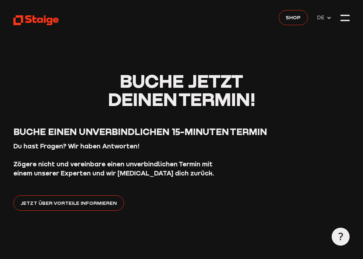
click at [49, 17] on icon at bounding box center [36, 20] width 46 height 11
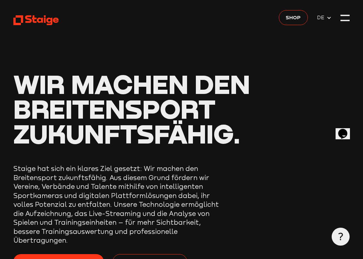
click at [35, 33] on header "Wir machen den Breitensport zukunftsfähig. Staige hat sich ein klares Ziel gese…" at bounding box center [181, 157] width 336 height 314
click at [341, 241] on div at bounding box center [340, 237] width 18 height 18
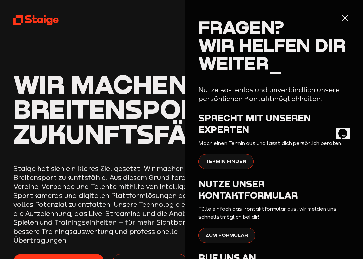
click at [39, 16] on icon at bounding box center [36, 20] width 46 height 11
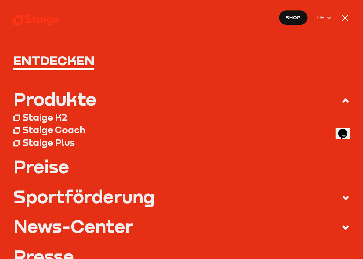
click at [344, 19] on div at bounding box center [344, 18] width 7 height 7
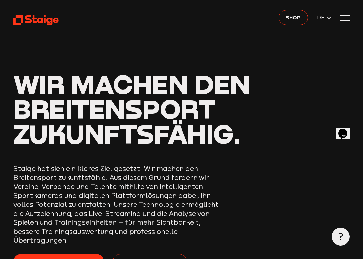
click at [342, 23] on header "Wir machen den Breitensport zukunftsfähig. Staige hat sich ein klares Ziel gese…" at bounding box center [181, 157] width 336 height 314
click at [343, 22] on div at bounding box center [344, 17] width 9 height 9
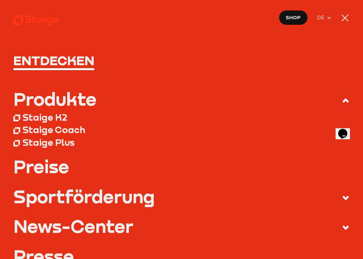
click at [348, 103] on icon at bounding box center [345, 101] width 8 height 8
click at [0, 0] on input "Produkte" at bounding box center [0, 0] width 0 height 0
click at [341, 105] on span at bounding box center [340, 100] width 17 height 10
click at [0, 0] on input "Produkte" at bounding box center [0, 0] width 0 height 0
click at [340, 19] on div at bounding box center [344, 17] width 9 height 9
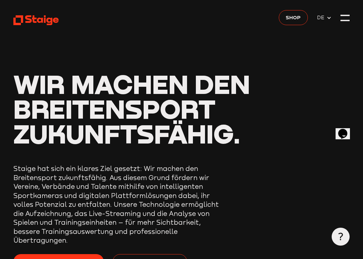
click at [66, 257] on span "Jetzt Termin vereinbaren" at bounding box center [59, 261] width 76 height 8
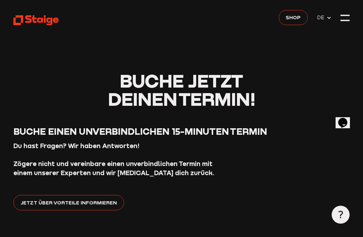
click at [74, 199] on span "Jetzt über Vorteile informieren" at bounding box center [69, 203] width 96 height 8
